Goal: Task Accomplishment & Management: Manage account settings

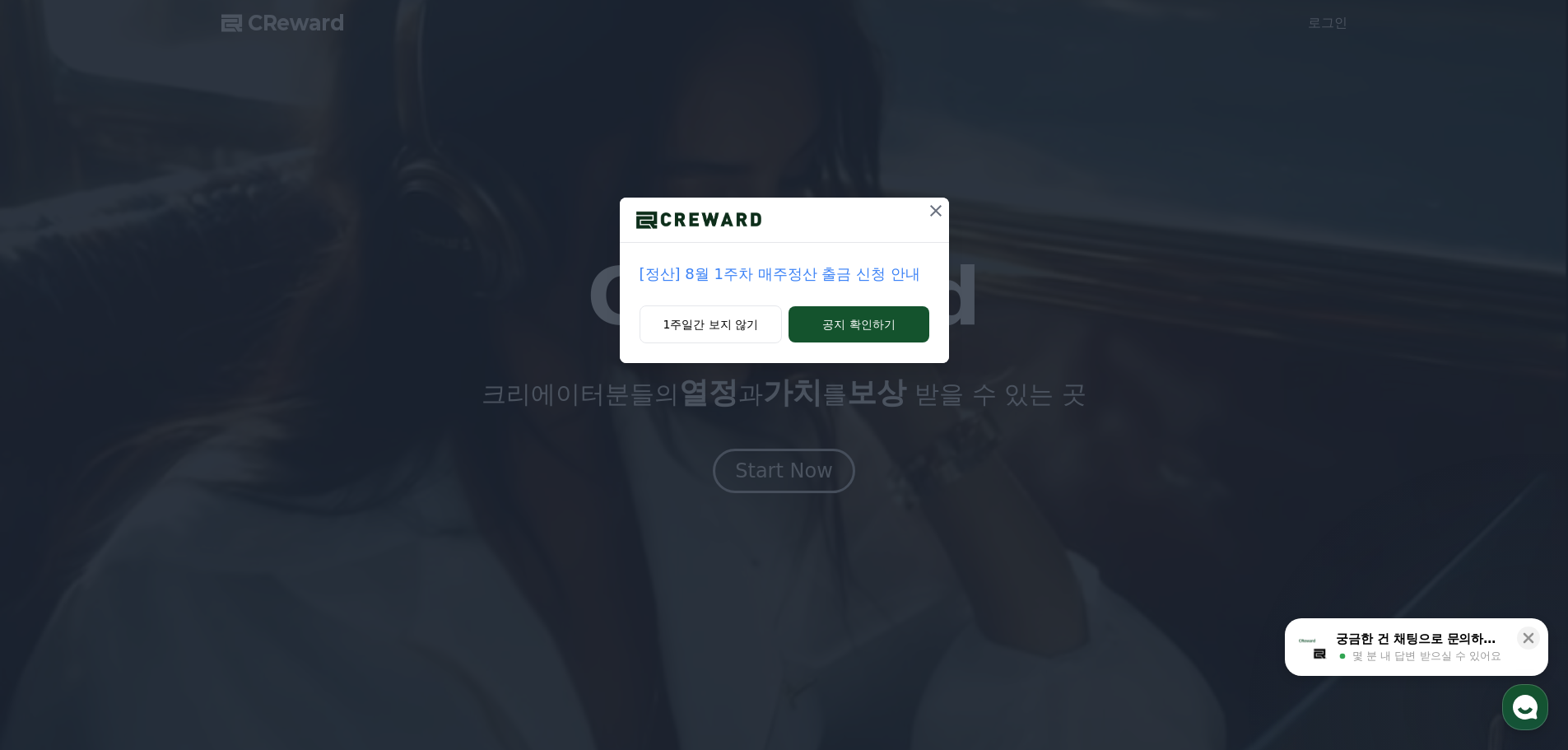
click at [941, 211] on icon at bounding box center [936, 211] width 20 height 20
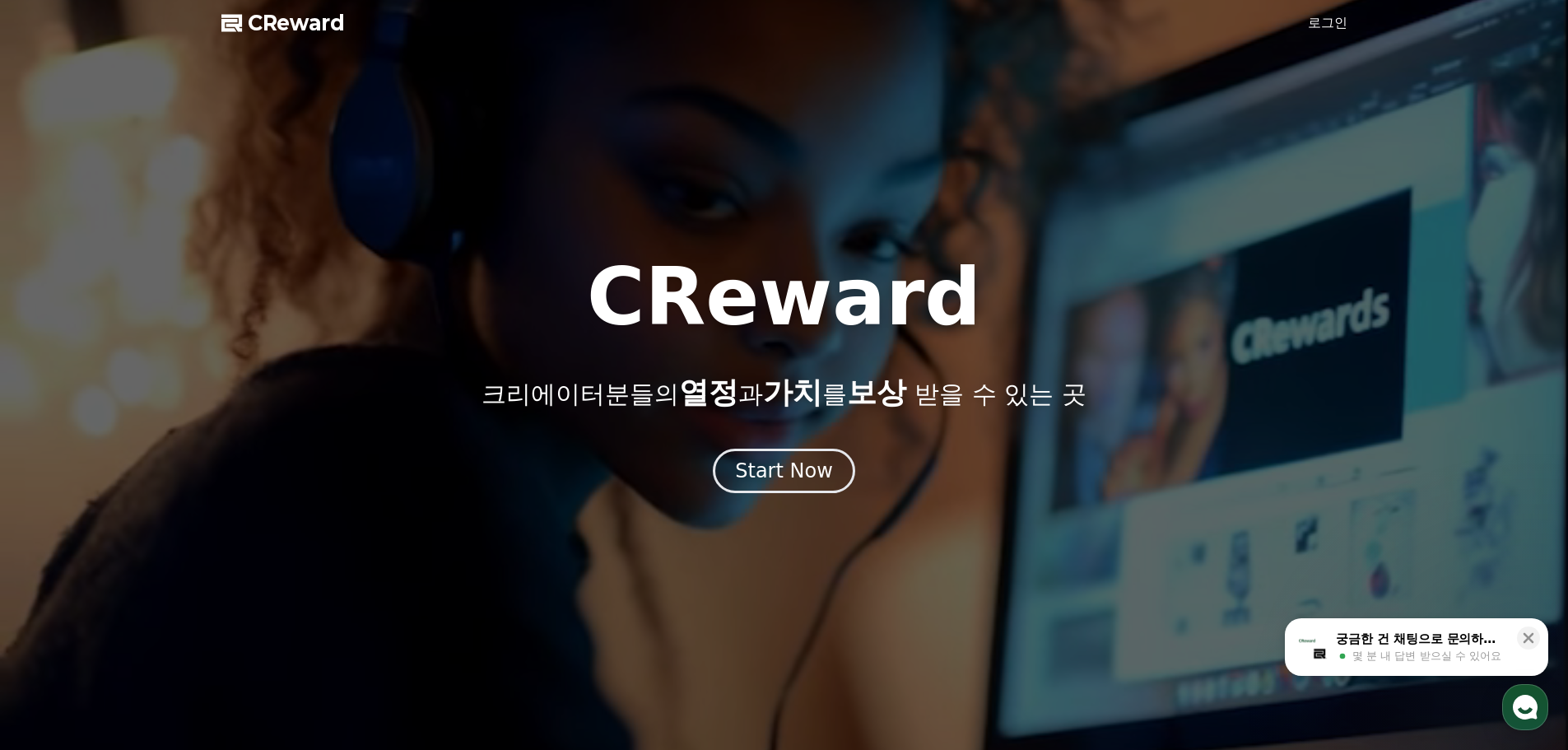
click at [1336, 21] on link "로그인" at bounding box center [1327, 23] width 39 height 20
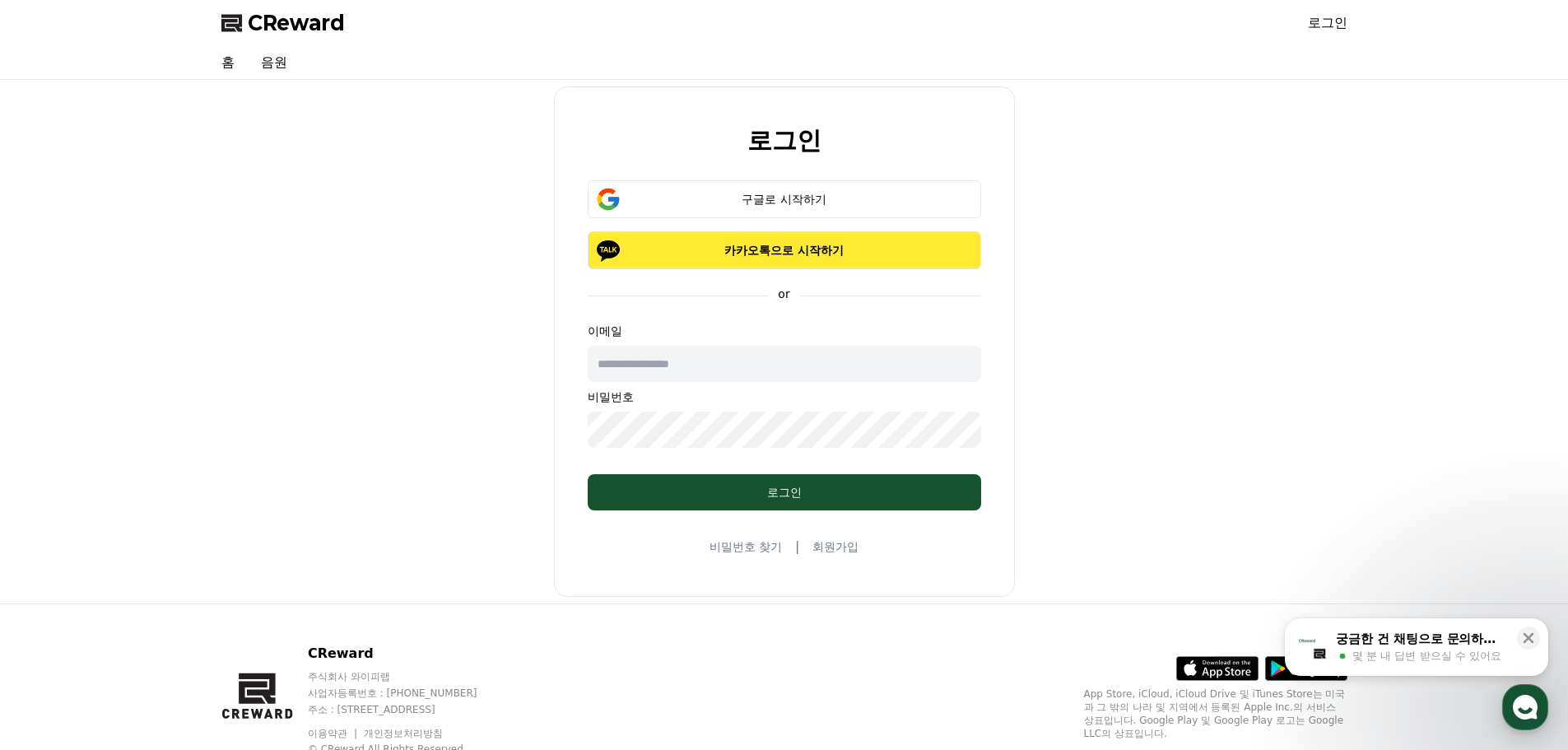
click at [779, 249] on p "카카오톡으로 시작하기" at bounding box center [784, 250] width 346 height 17
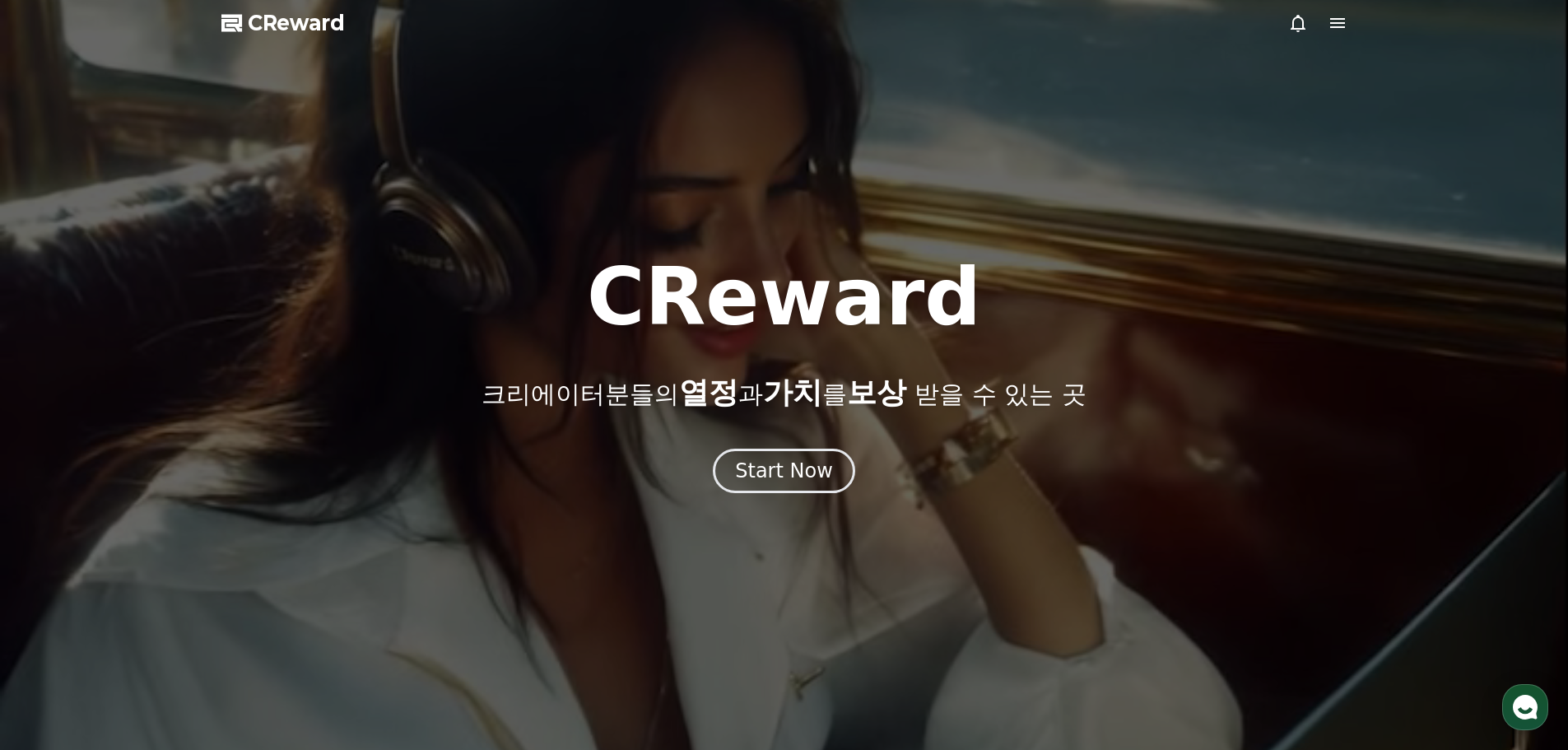
click at [1341, 24] on icon at bounding box center [1337, 23] width 15 height 10
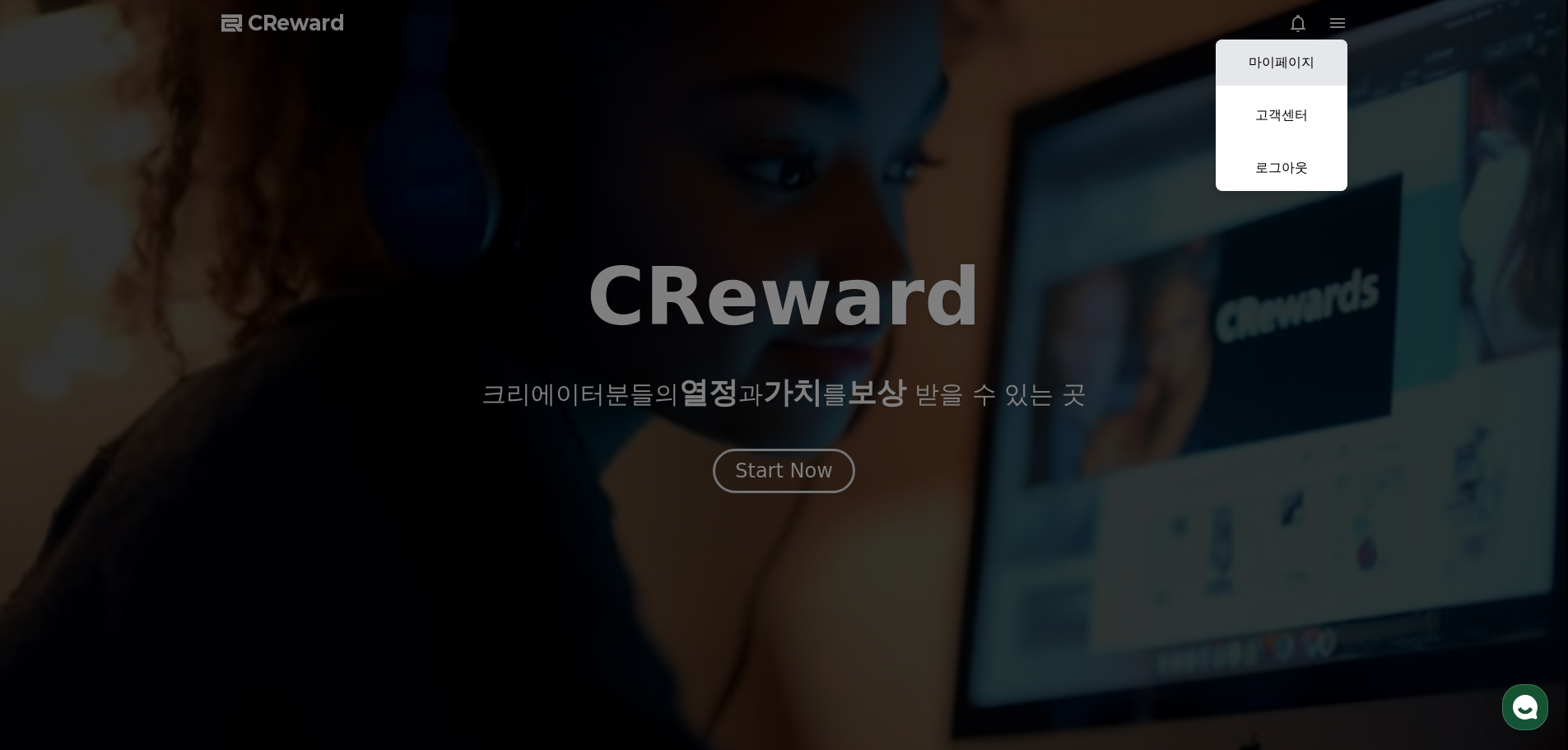
click at [1289, 62] on link "마이페이지" at bounding box center [1281, 62] width 131 height 46
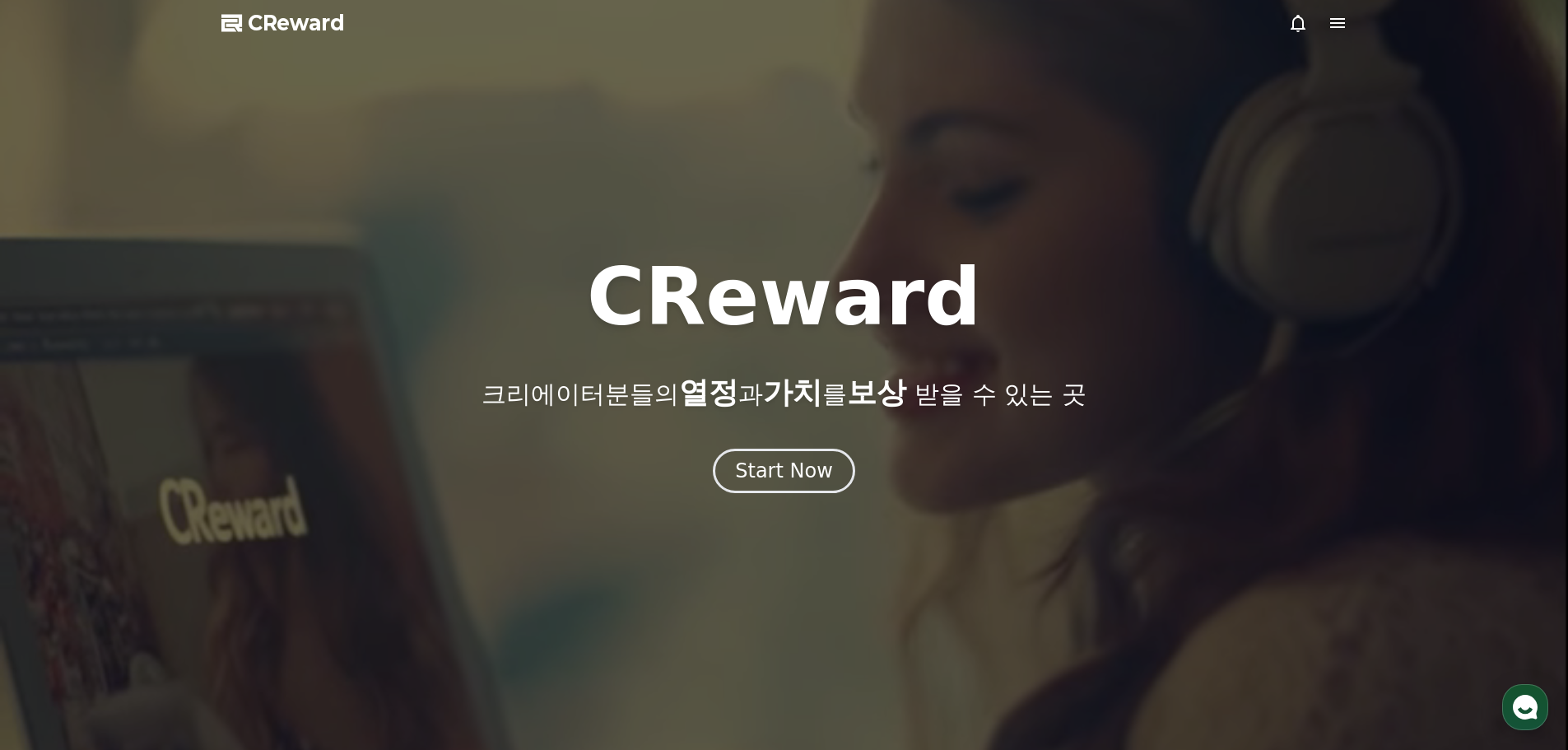
select select "**********"
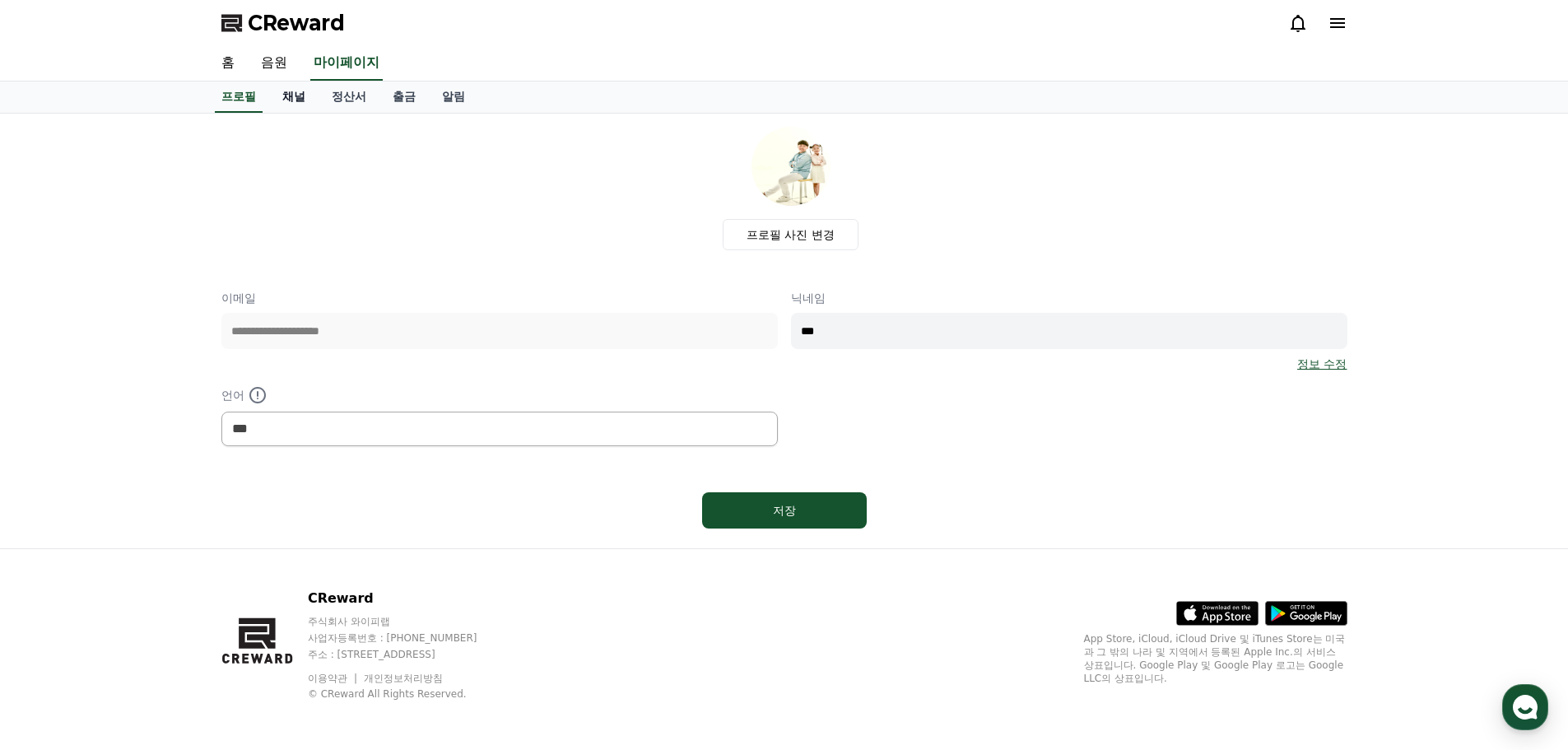
click at [295, 98] on link "채널" at bounding box center [294, 97] width 49 height 31
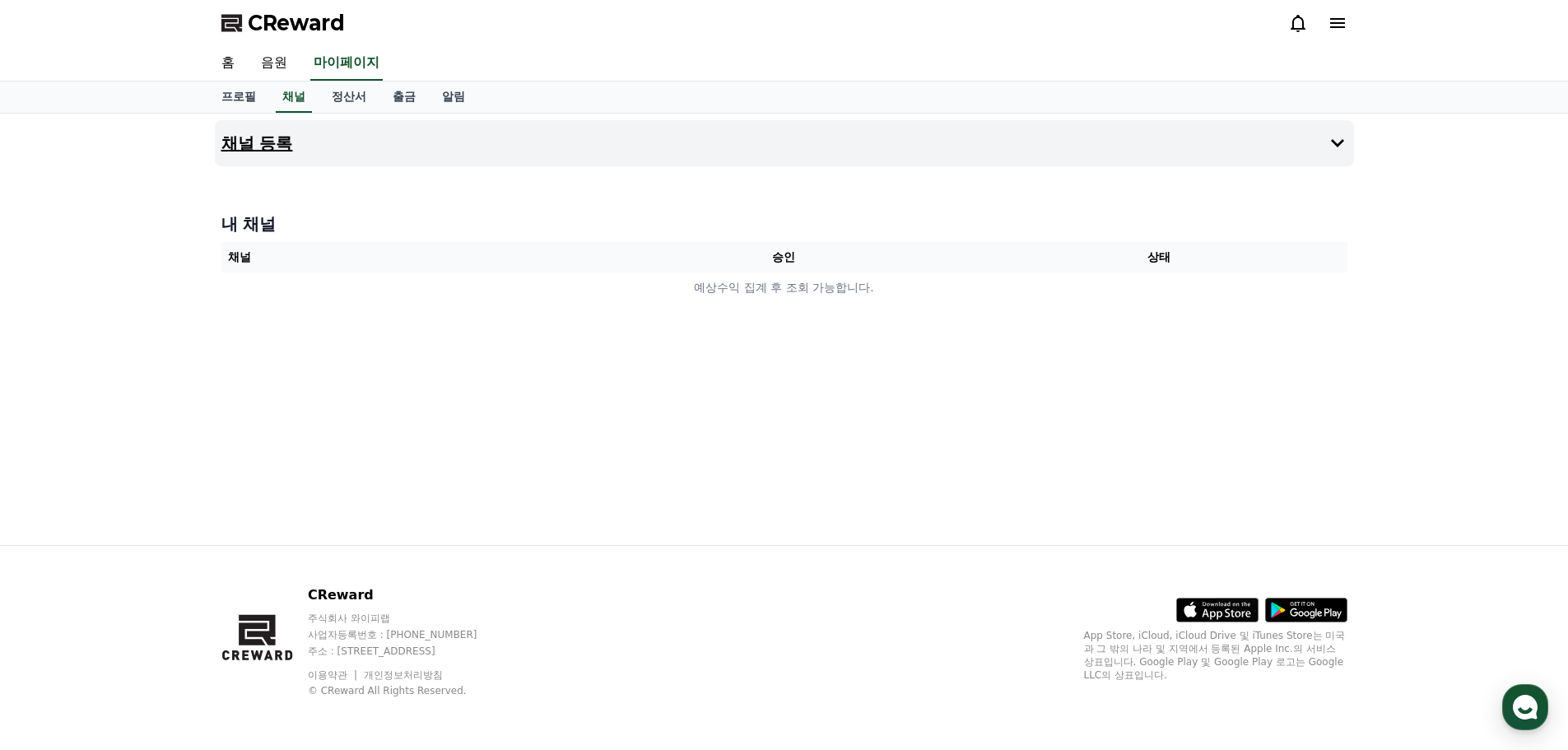
click at [534, 149] on button "채널 등록" at bounding box center [784, 143] width 1139 height 46
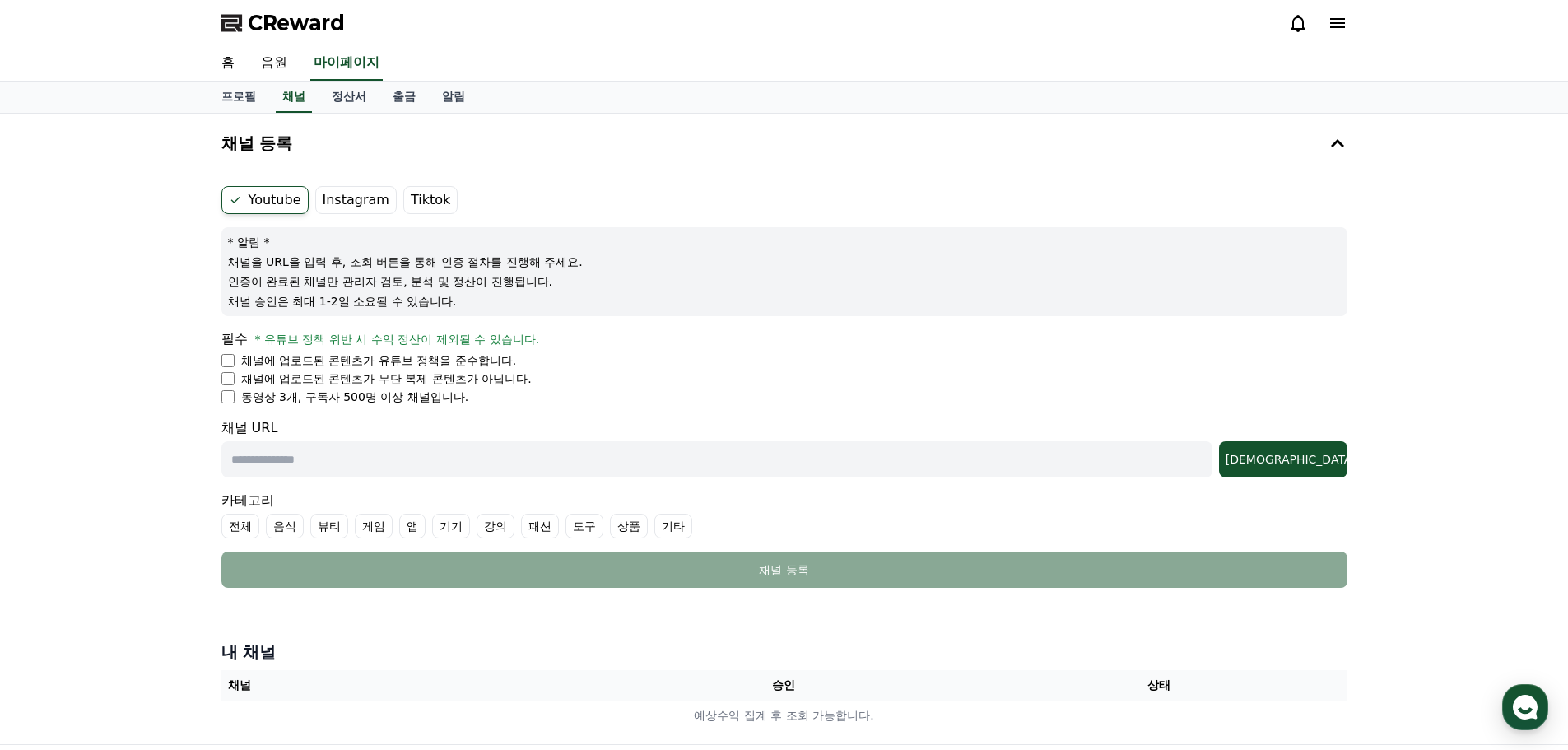
click at [345, 202] on label "Instagram" at bounding box center [356, 200] width 81 height 28
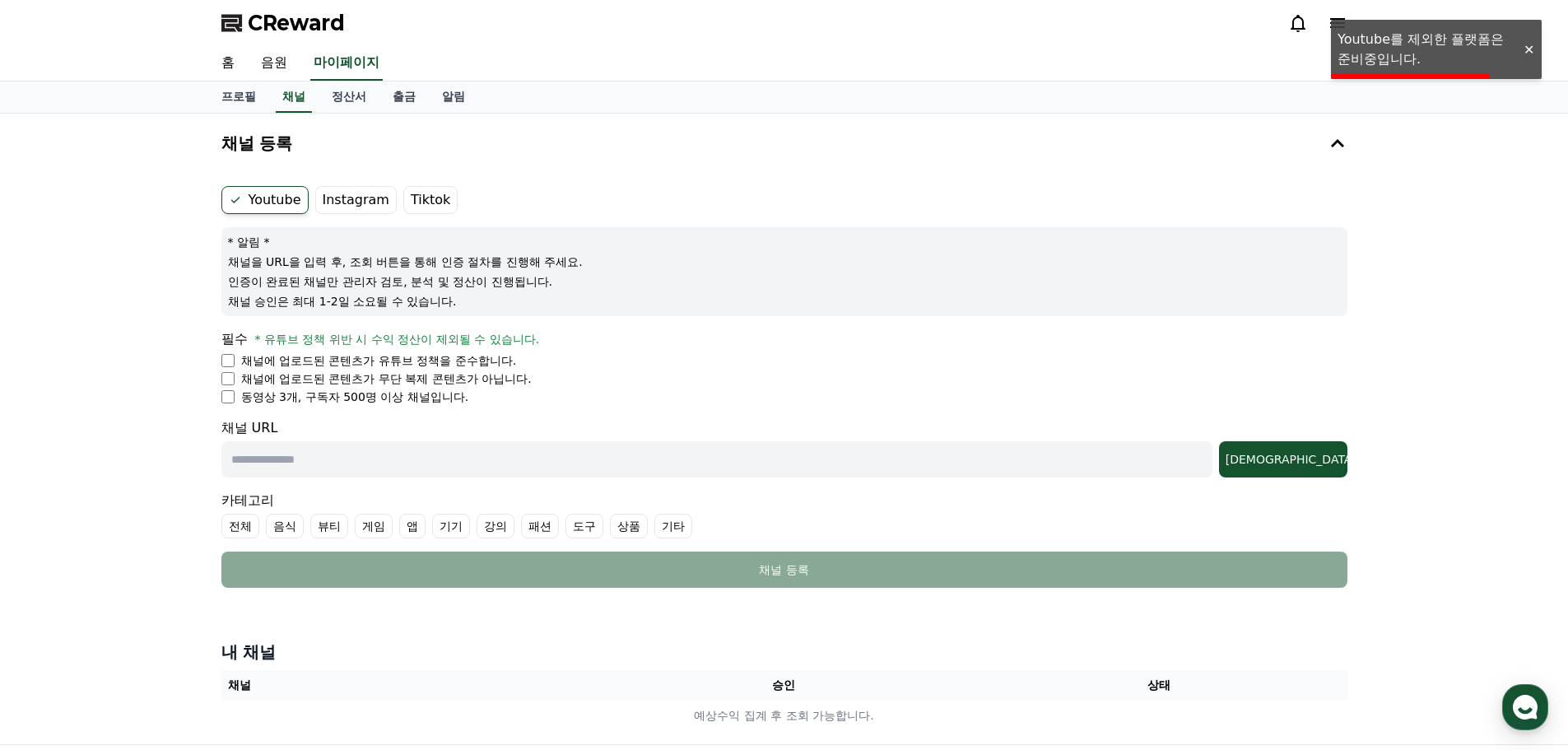
click at [346, 208] on label "Instagram" at bounding box center [356, 200] width 81 height 28
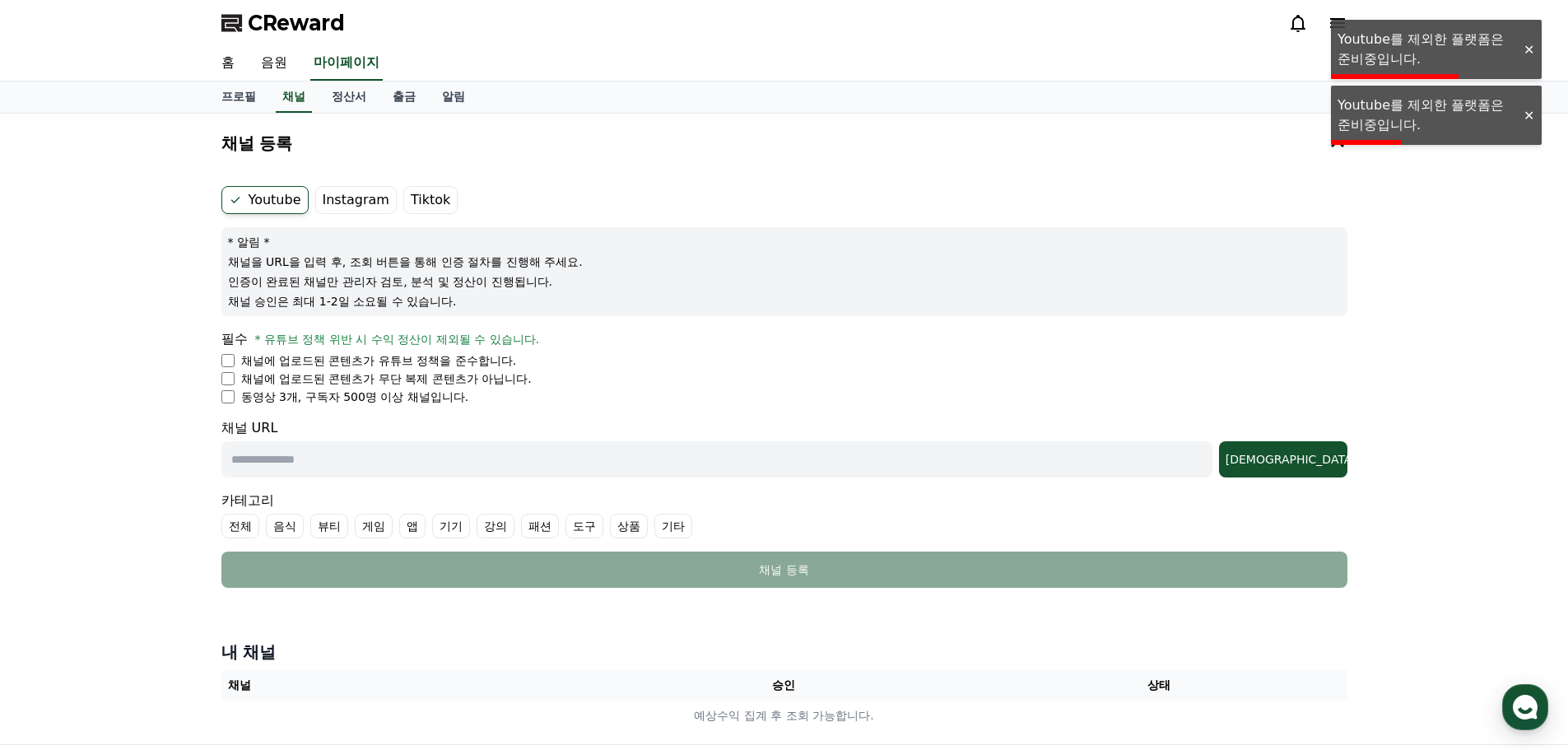
click at [421, 198] on label "Tiktok" at bounding box center [429, 200] width 54 height 28
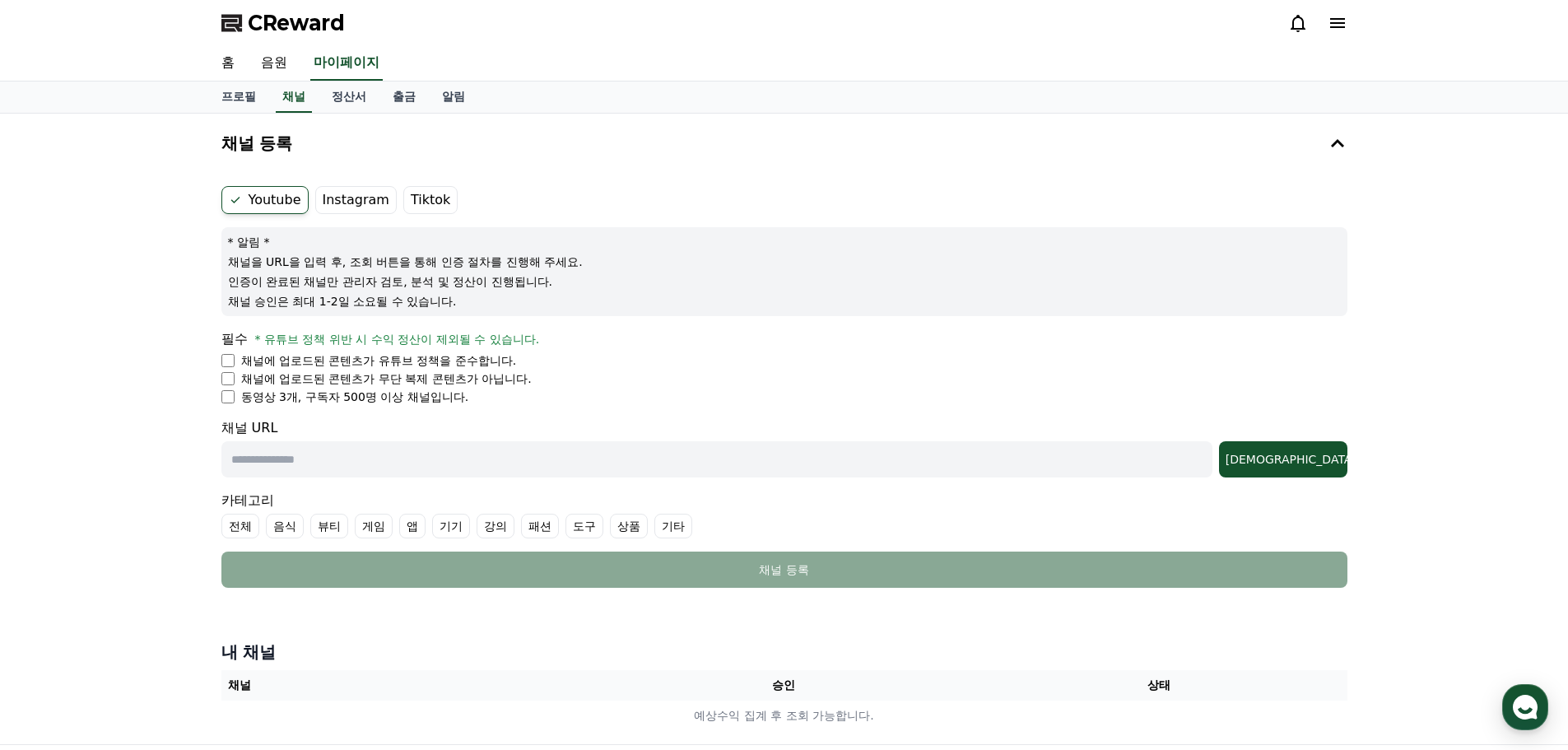
drag, startPoint x: 239, startPoint y: 262, endPoint x: 419, endPoint y: 301, distance: 184.2
click at [419, 301] on div "* 알림 * 채널을 URL을 입력 후, 조회 버튼을 통해 인증 절차를 진행해 주세요. 인증이 완료된 채널만 관리자 검토, 분석 및 정산이 진행…" at bounding box center [784, 272] width 1126 height 89
click at [701, 285] on p "인증이 완료된 채널만 관리자 검토, 분석 및 정산이 진행됩니다." at bounding box center [784, 281] width 1112 height 17
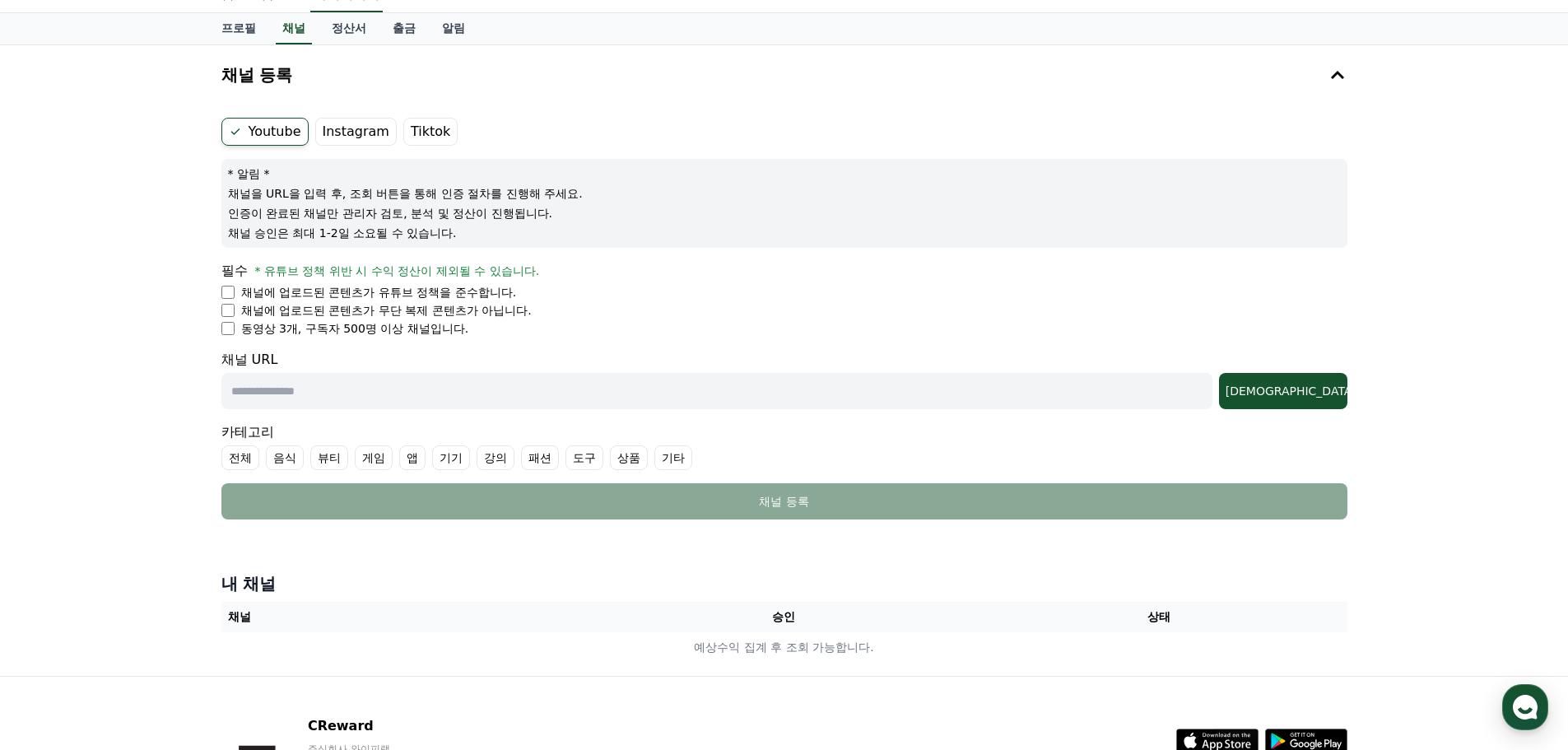
drag, startPoint x: 244, startPoint y: 294, endPoint x: 502, endPoint y: 346, distance: 263.2
click at [502, 346] on form "Youtube Instagram Tiktok * 알림 * 채널을 URL을 입력 후, 조회 버튼을 통해 인증 절차를 진행해 주세요. 인증이 완료…" at bounding box center [784, 319] width 1126 height 402
click at [690, 303] on li "채널에 업로드된 콘텐츠가 무단 복제 콘텐츠가 아닙니다." at bounding box center [784, 310] width 1126 height 17
drag, startPoint x: 848, startPoint y: 187, endPoint x: 784, endPoint y: 180, distance: 64.4
click at [784, 180] on p "* 알림 *" at bounding box center [784, 174] width 1112 height 17
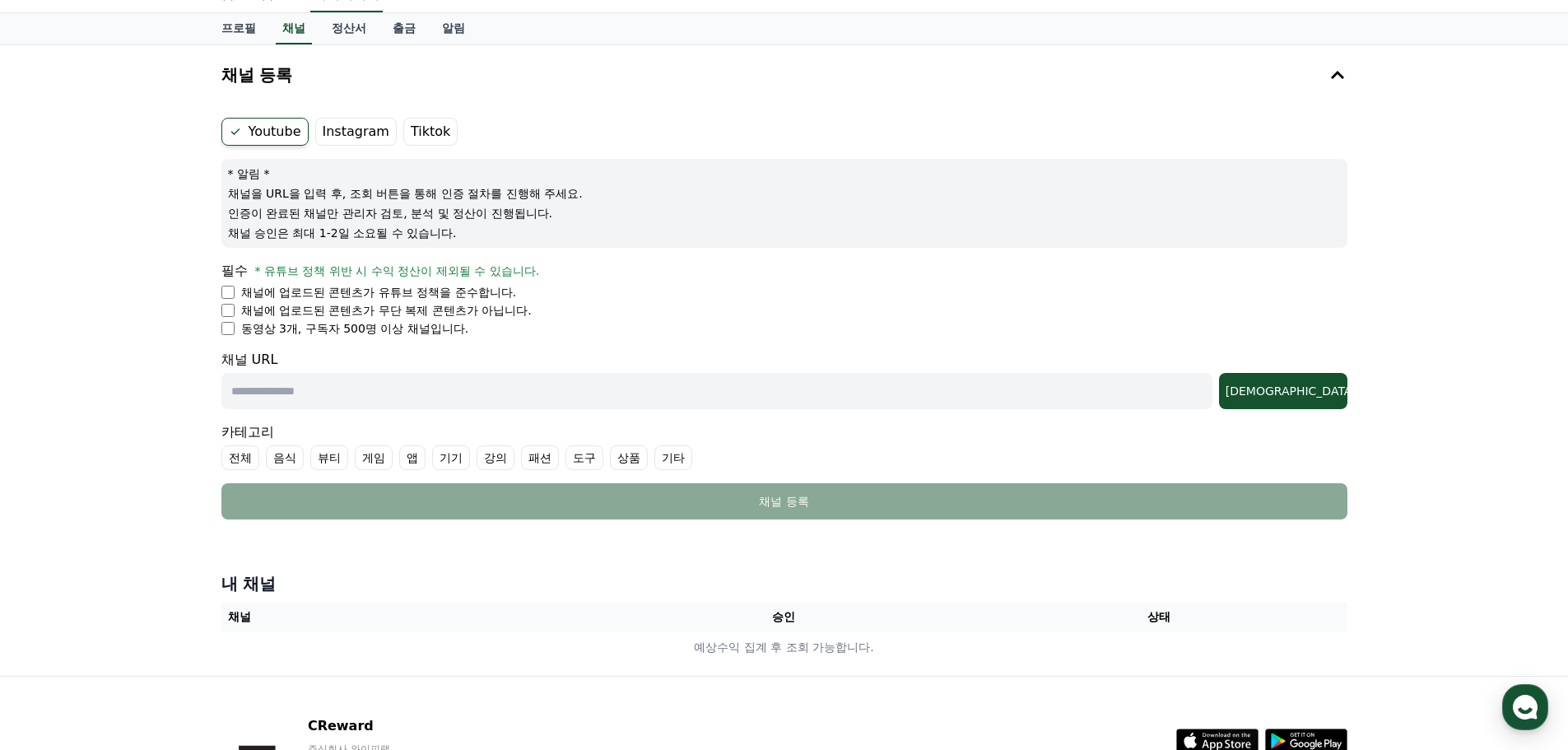
drag, startPoint x: 843, startPoint y: 180, endPoint x: 827, endPoint y: 175, distance: 16.8
click at [827, 175] on p "* 알림 *" at bounding box center [784, 174] width 1112 height 17
